Goal: Information Seeking & Learning: Learn about a topic

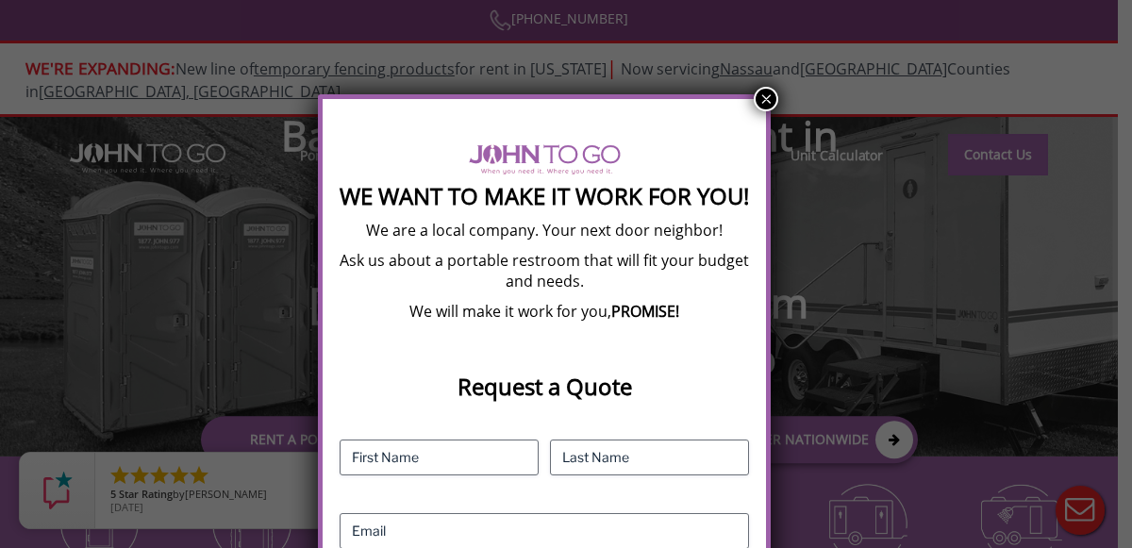
click at [769, 100] on button "×" at bounding box center [766, 99] width 25 height 25
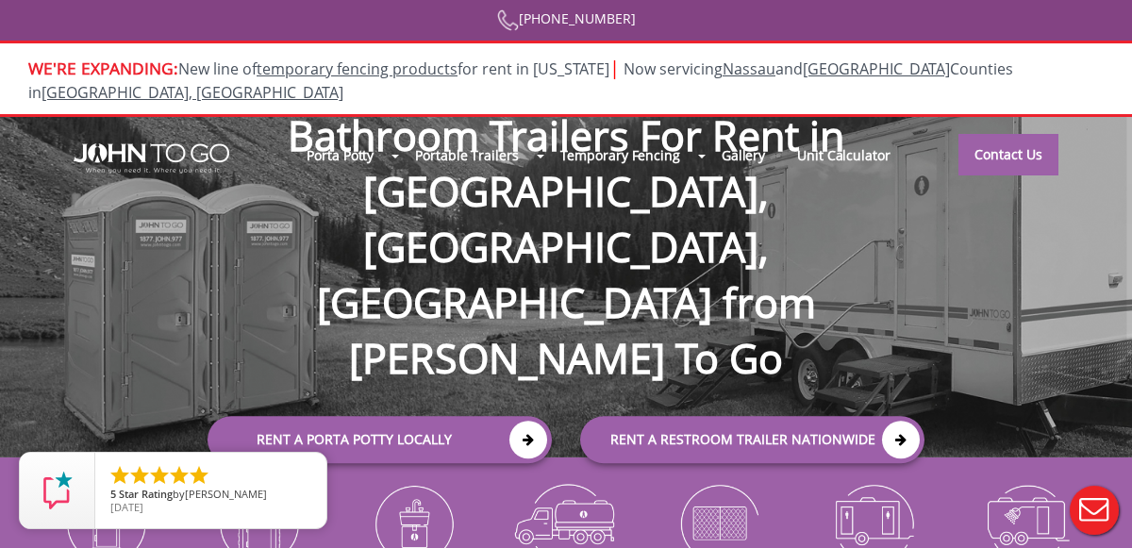
click at [373, 137] on div at bounding box center [566, 274] width 1132 height 548
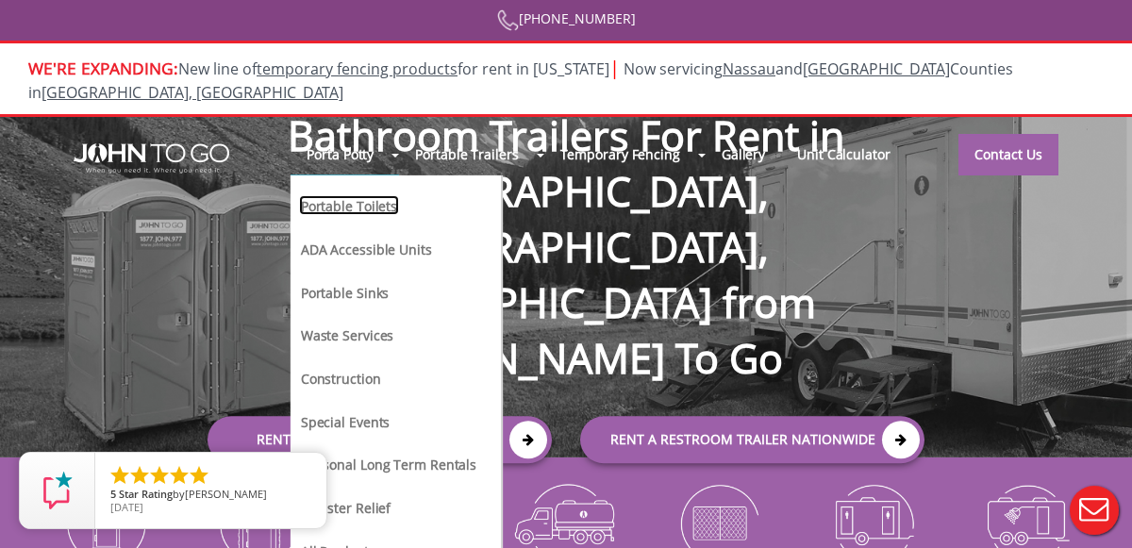
click at [371, 195] on link "Portable Toilets" at bounding box center [349, 205] width 100 height 20
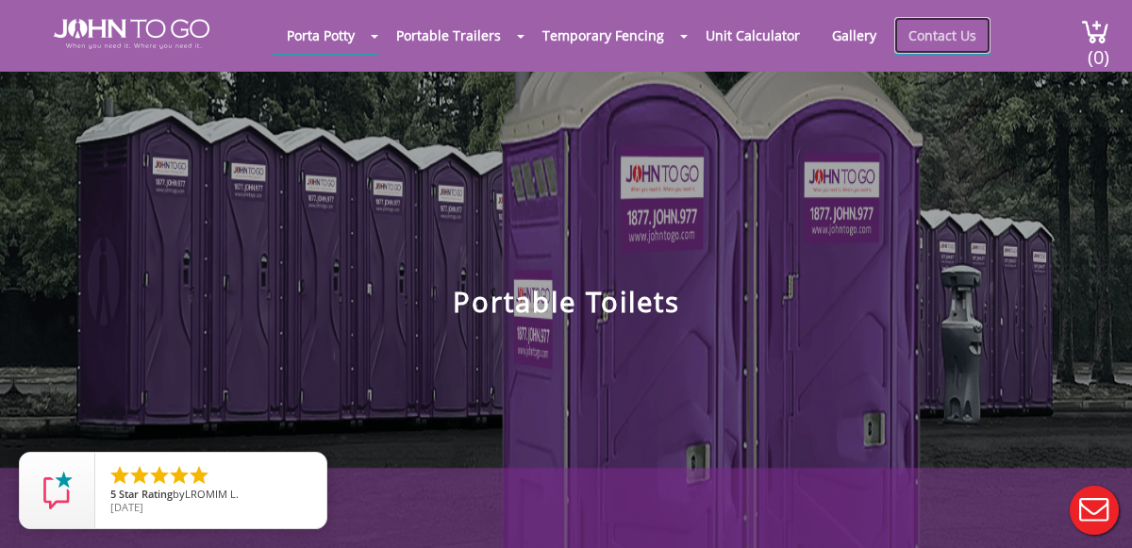
click at [932, 32] on link "Contact Us" at bounding box center [942, 35] width 96 height 37
